Goal: Check status: Check status

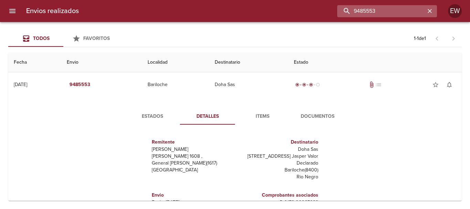
click at [406, 12] on input "9485553" at bounding box center [381, 11] width 88 height 12
type input "9"
paste input "[PERSON_NAME] BP"
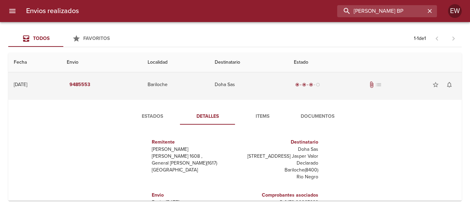
type input "[PERSON_NAME] BP"
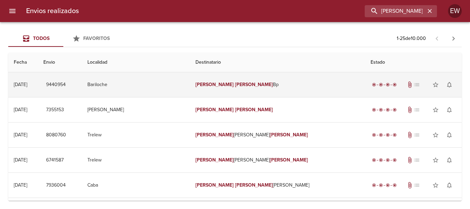
click at [260, 84] on td "[PERSON_NAME] Bp" at bounding box center [277, 84] width 175 height 25
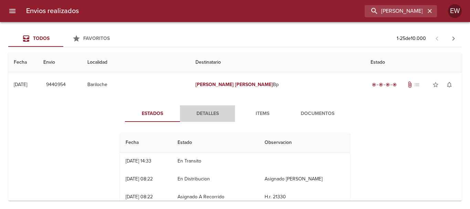
click at [204, 114] on span "Detalles" at bounding box center [207, 113] width 47 height 9
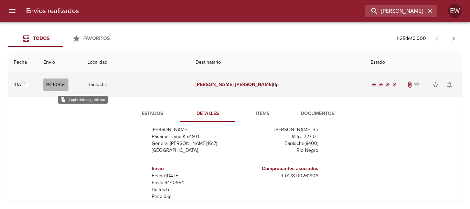
click at [66, 82] on span "9440954" at bounding box center [56, 84] width 20 height 9
click at [68, 81] on button "9440954" at bounding box center [55, 84] width 25 height 13
click at [66, 83] on span "9440954" at bounding box center [56, 84] width 20 height 9
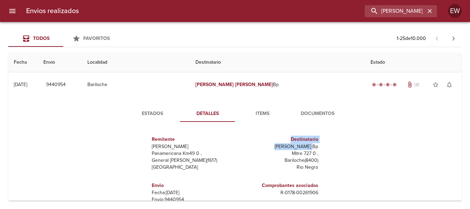
drag, startPoint x: 313, startPoint y: 130, endPoint x: 285, endPoint y: 130, distance: 28.2
click at [287, 131] on div "Destinatario [PERSON_NAME] Bp Mitre 727 0 , Bariloche ( 8400 ) [GEOGRAPHIC_DATA]" at bounding box center [278, 153] width 86 height 46
click at [282, 130] on div "Remitente Wamaro Tortuguitas Panamericana Km49 0 , General [PERSON_NAME] ( 1617…" at bounding box center [234, 196] width 235 height 138
drag, startPoint x: 314, startPoint y: 146, endPoint x: 277, endPoint y: 143, distance: 37.7
click at [277, 143] on div "Destinatario [PERSON_NAME] Bp Mitre 727 0 , Bariloche ( 8400 ) [GEOGRAPHIC_DATA]" at bounding box center [278, 153] width 86 height 46
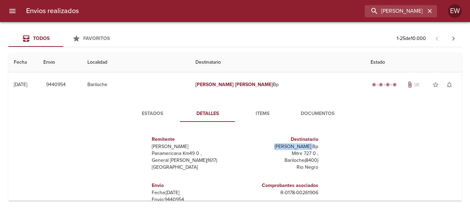
copy p "[PERSON_NAME] Bp"
click at [273, 151] on p "Mitre 727 0 ," at bounding box center [278, 153] width 80 height 7
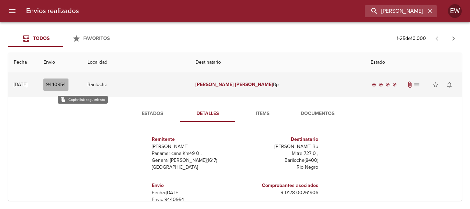
click at [68, 85] on button "9440954" at bounding box center [55, 84] width 25 height 13
click at [66, 85] on span "9440954" at bounding box center [56, 84] width 20 height 9
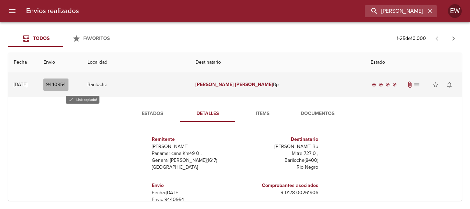
click at [66, 85] on span "9440954" at bounding box center [56, 84] width 20 height 9
click at [66, 84] on span "9440954" at bounding box center [56, 84] width 20 height 9
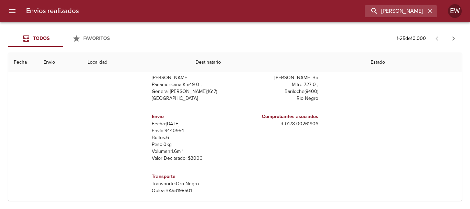
scroll to position [34, 0]
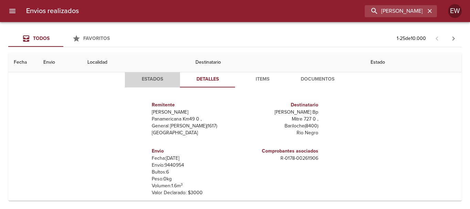
click at [141, 79] on span "Estados" at bounding box center [152, 79] width 47 height 9
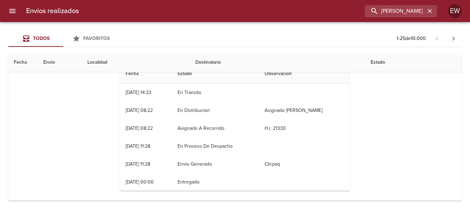
scroll to position [0, 0]
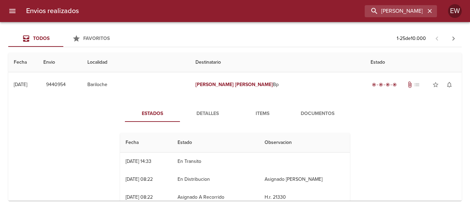
click at [199, 115] on span "Detalles" at bounding box center [207, 113] width 47 height 9
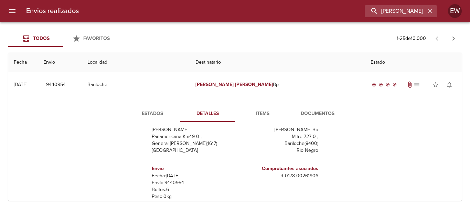
scroll to position [103, 0]
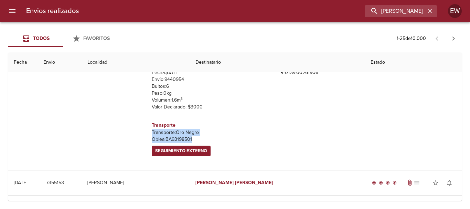
drag, startPoint x: 148, startPoint y: 132, endPoint x: 192, endPoint y: 138, distance: 45.1
click at [192, 138] on div "Transporte Transporte: Oro Negro [PERSON_NAME]: BA93198501 Seguimiento Externo" at bounding box center [192, 139] width 80 height 40
copy div "Transporte: Oro Negro [PERSON_NAME]: BA93198501"
click at [431, 15] on button "button" at bounding box center [429, 11] width 9 height 9
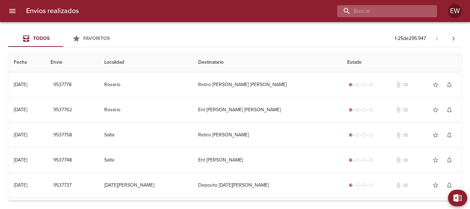
scroll to position [0, 0]
paste input "[PERSON_NAME] [PERSON_NAME] [PERSON_NAME]"
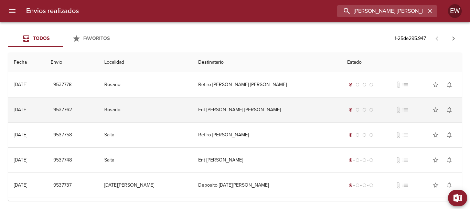
type input "[PERSON_NAME] [PERSON_NAME] [PERSON_NAME]"
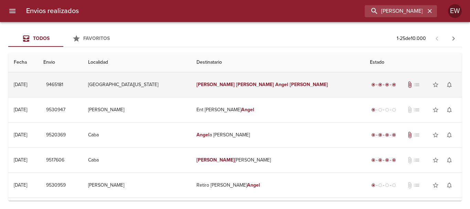
click at [283, 87] on td "[PERSON_NAME] [PERSON_NAME] [PERSON_NAME]" at bounding box center [278, 84] width 174 height 25
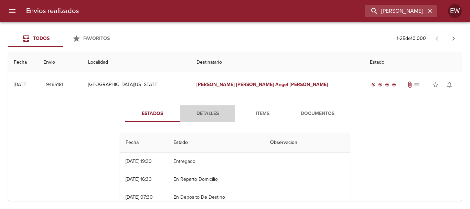
click at [206, 115] on span "Detalles" at bounding box center [207, 113] width 47 height 9
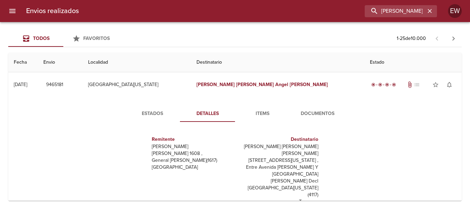
click at [265, 112] on span "Items" at bounding box center [262, 113] width 47 height 9
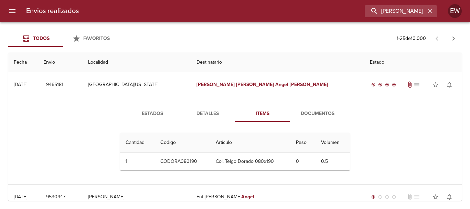
click at [302, 111] on span "Documentos" at bounding box center [317, 113] width 47 height 9
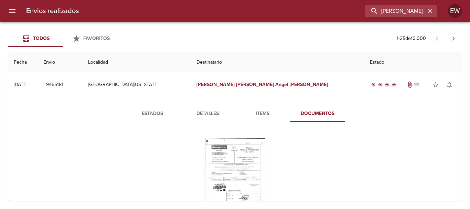
scroll to position [69, 0]
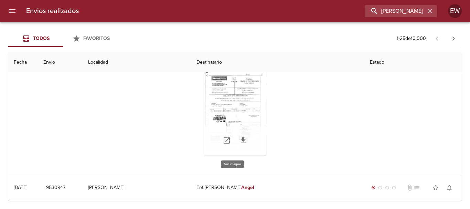
click at [258, 117] on div "Tabla de envíos del cliente" at bounding box center [235, 112] width 62 height 86
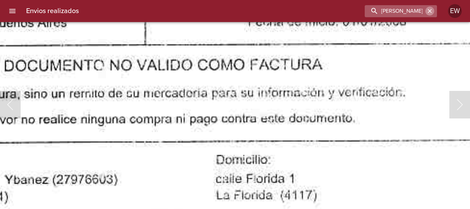
click at [431, 13] on icon "button" at bounding box center [429, 11] width 7 height 7
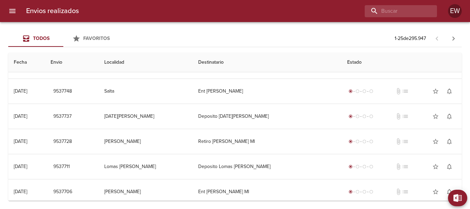
scroll to position [0, 0]
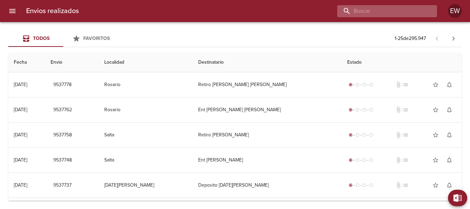
paste input "[PERSON_NAME] [PERSON_NAME] [PERSON_NAME]"
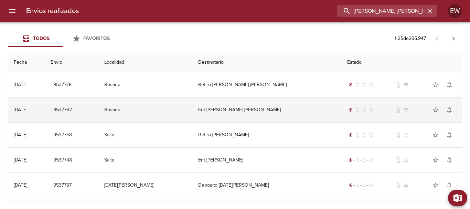
type input "[PERSON_NAME] [PERSON_NAME] [PERSON_NAME]"
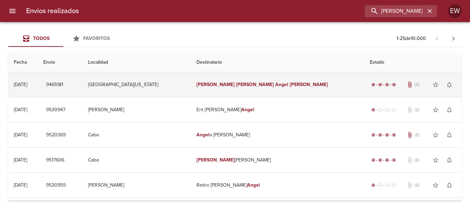
click at [247, 87] on td "[PERSON_NAME] [PERSON_NAME] [PERSON_NAME]" at bounding box center [278, 84] width 174 height 25
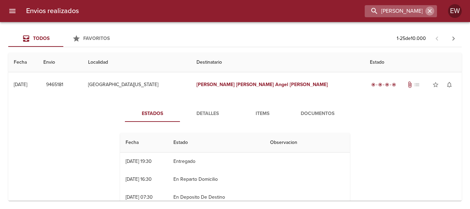
click at [432, 12] on icon "button" at bounding box center [429, 11] width 7 height 7
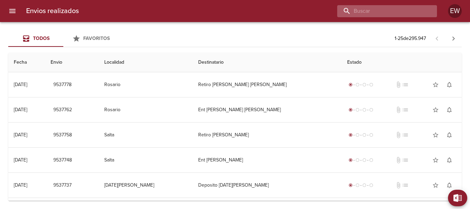
paste input "[PERSON_NAME]"
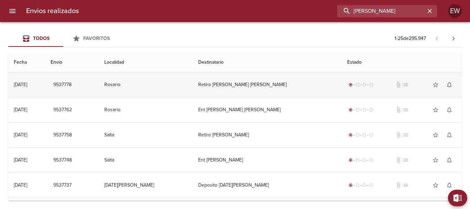
type input "[PERSON_NAME]"
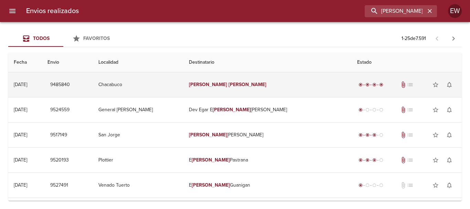
click at [241, 82] on em "[PERSON_NAME]" at bounding box center [247, 85] width 38 height 6
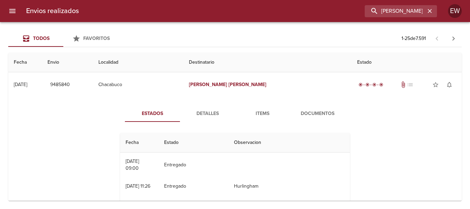
click at [195, 107] on button "Detalles" at bounding box center [207, 113] width 55 height 17
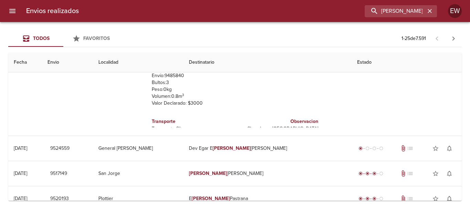
scroll to position [34, 0]
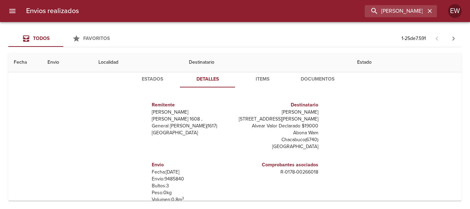
click at [261, 83] on span "Items" at bounding box center [262, 79] width 47 height 9
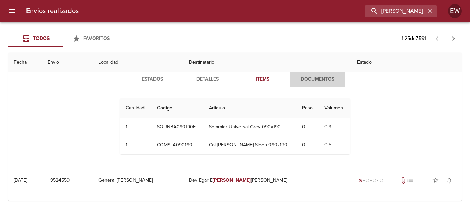
click at [300, 77] on span "Documentos" at bounding box center [317, 79] width 47 height 9
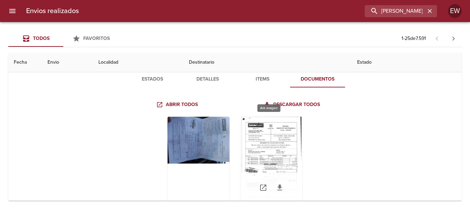
click at [269, 158] on div "Tabla de envíos del cliente" at bounding box center [271, 160] width 62 height 86
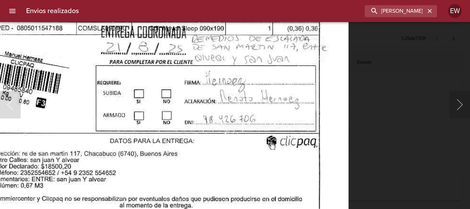
click at [283, 115] on img "Lightbox" at bounding box center [152, 2] width 393 height 565
click at [433, 11] on button "button" at bounding box center [429, 11] width 9 height 9
